Goal: Information Seeking & Learning: Learn about a topic

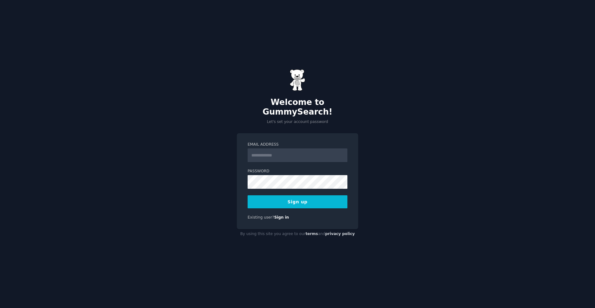
click at [282, 148] on input "Email Address" at bounding box center [298, 155] width 100 height 14
type input "**********"
click at [263, 195] on button "Sign up" at bounding box center [298, 201] width 100 height 13
click at [299, 197] on button "Sign up" at bounding box center [298, 201] width 100 height 13
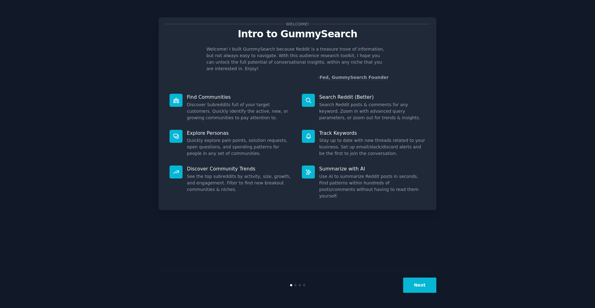
click at [419, 281] on button "Next" at bounding box center [419, 284] width 33 height 15
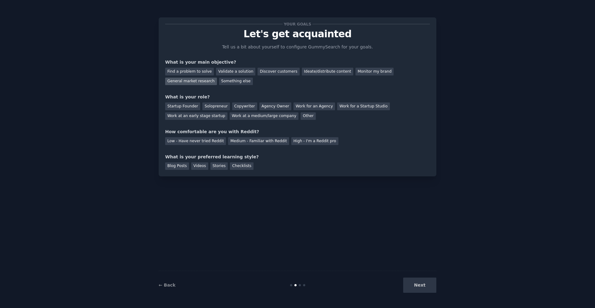
click at [205, 82] on div "General market research" at bounding box center [191, 81] width 52 height 8
click at [206, 117] on div "Work at an early stage startup" at bounding box center [196, 116] width 62 height 8
click at [197, 142] on div "Low - Have never tried Reddit" at bounding box center [195, 141] width 61 height 8
click at [179, 167] on div "Blog Posts" at bounding box center [177, 166] width 24 height 8
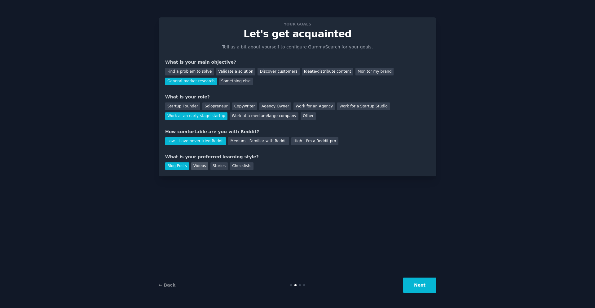
click at [197, 168] on div "Videos" at bounding box center [199, 166] width 17 height 8
click at [183, 167] on div "Blog Posts" at bounding box center [177, 166] width 24 height 8
click at [198, 167] on div "Videos" at bounding box center [199, 166] width 17 height 8
click at [429, 283] on button "Next" at bounding box center [419, 284] width 33 height 15
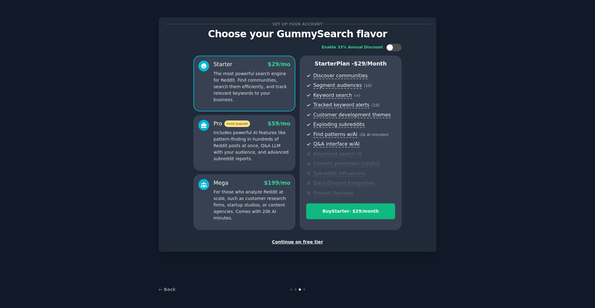
click at [297, 241] on div "Continue on free tier" at bounding box center [297, 241] width 265 height 7
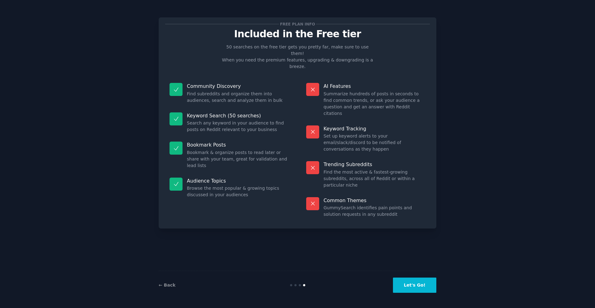
click at [407, 281] on button "Let's Go!" at bounding box center [414, 284] width 43 height 15
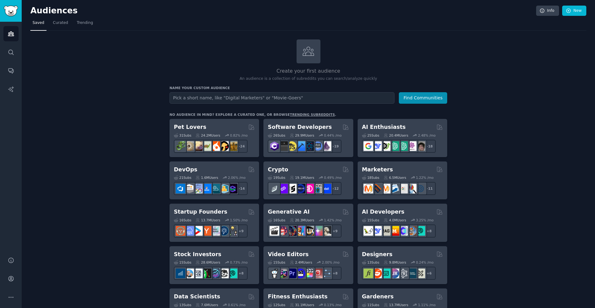
click at [215, 97] on input "text" at bounding box center [282, 97] width 225 height 11
type input "Real Estate Technology / PropTech (Property Management SaaS)"
click at [417, 103] on button "Find Communities" at bounding box center [423, 97] width 48 height 11
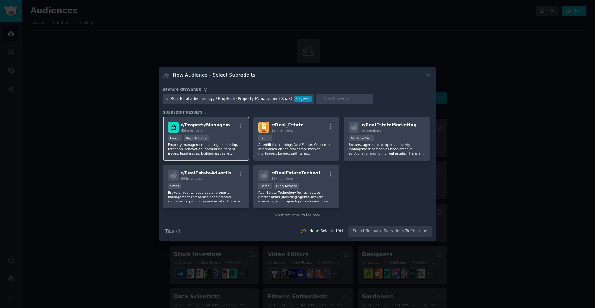
click at [215, 131] on div "45k members" at bounding box center [208, 130] width 55 height 4
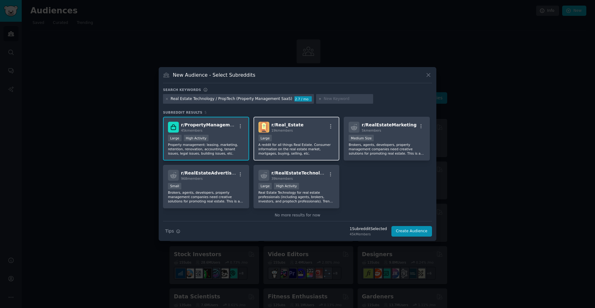
click at [279, 135] on div "10,000 - 100,000 members Large" at bounding box center [297, 139] width 76 height 8
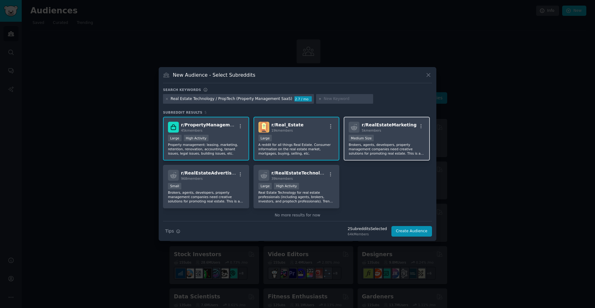
click at [373, 144] on p "Brokers, agents, developers, property management companies need creative soluti…" at bounding box center [387, 148] width 76 height 13
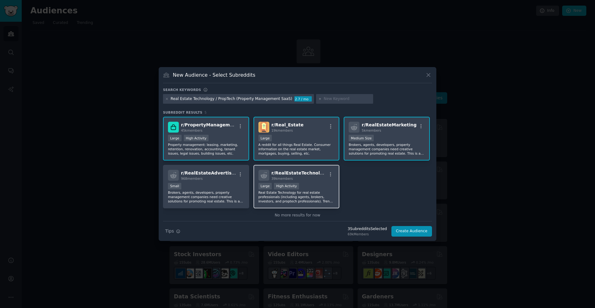
click at [300, 190] on p "Real Estate Technology for real estate professionals (including agents, brokers…" at bounding box center [297, 196] width 76 height 13
click at [310, 144] on p "A reddit for all things Real Estate. Consumer information on the real estate ma…" at bounding box center [297, 148] width 76 height 13
click at [395, 126] on span "r/ RealEstateMarketing" at bounding box center [389, 124] width 55 height 5
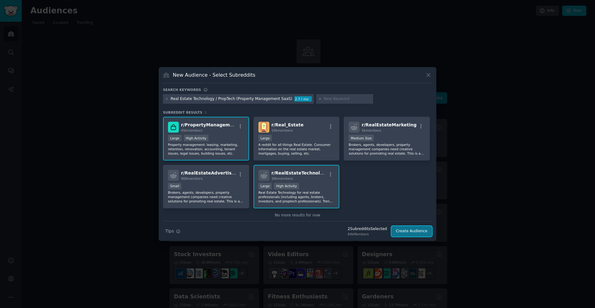
click at [417, 232] on button "Create Audience" at bounding box center [412, 231] width 41 height 11
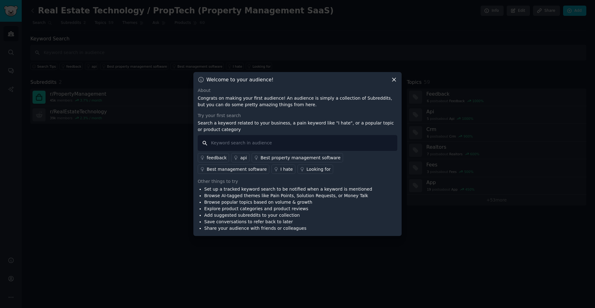
click at [237, 141] on input "text" at bounding box center [298, 143] width 200 height 16
type input "i hate"
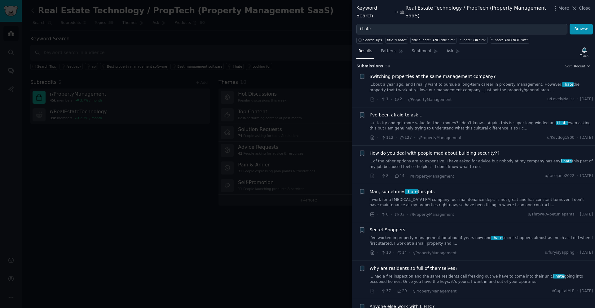
click at [420, 77] on span "Switching properties at the same management company?" at bounding box center [433, 76] width 126 height 7
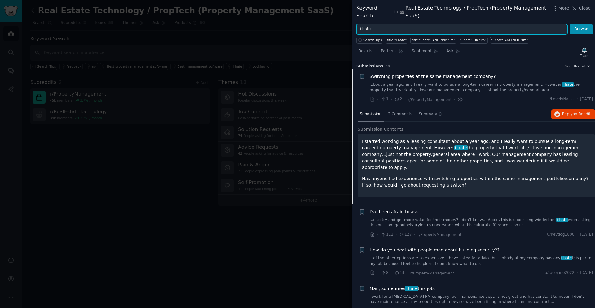
click at [407, 29] on input "i hate" at bounding box center [461, 29] width 211 height 11
drag, startPoint x: 407, startPoint y: 29, endPoint x: 354, endPoint y: 29, distance: 52.7
click at [354, 29] on div "i hate Browse" at bounding box center [473, 29] width 243 height 11
type input "property management"
click at [570, 24] on button "Browse" at bounding box center [581, 29] width 23 height 11
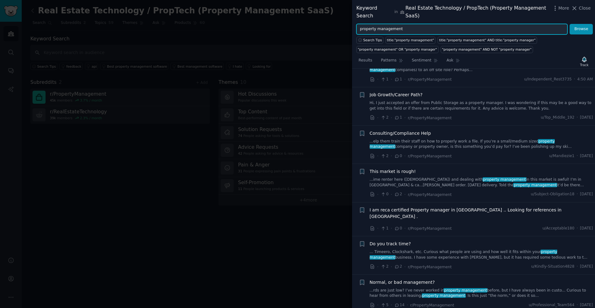
scroll to position [76, 0]
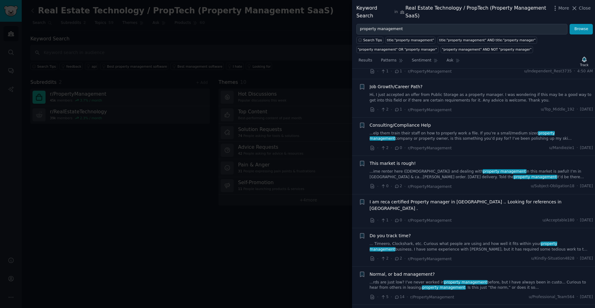
click at [395, 124] on span "Consulting/Compliance Help" at bounding box center [400, 125] width 61 height 7
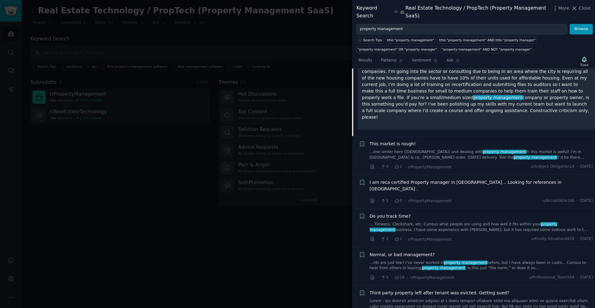
scroll to position [201, 0]
